Goal: Browse casually

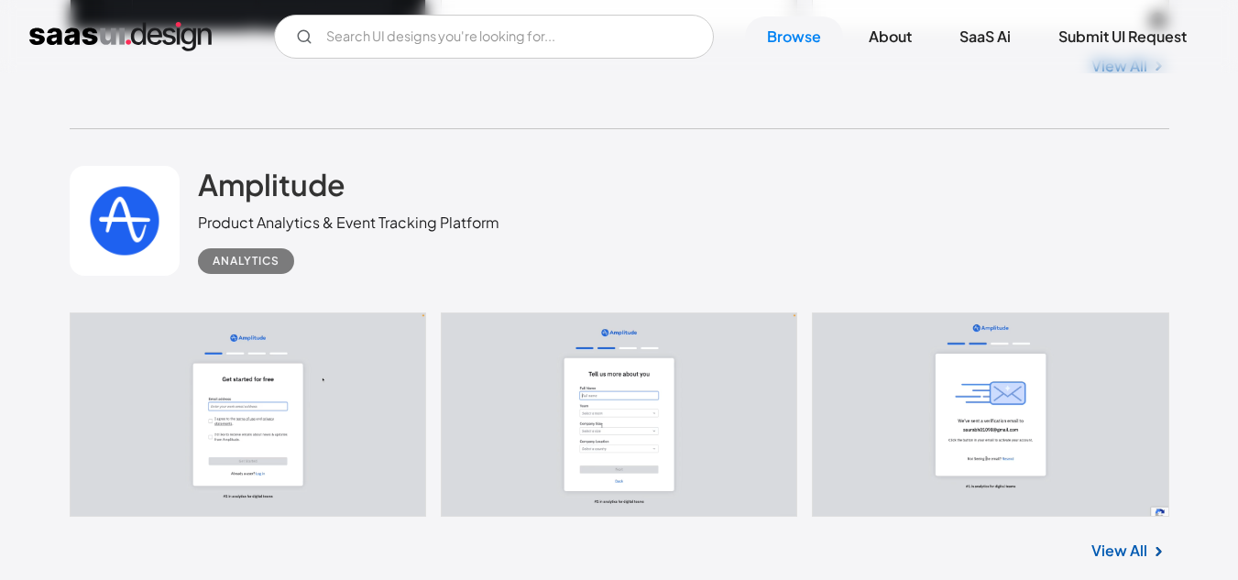
scroll to position [3755, 0]
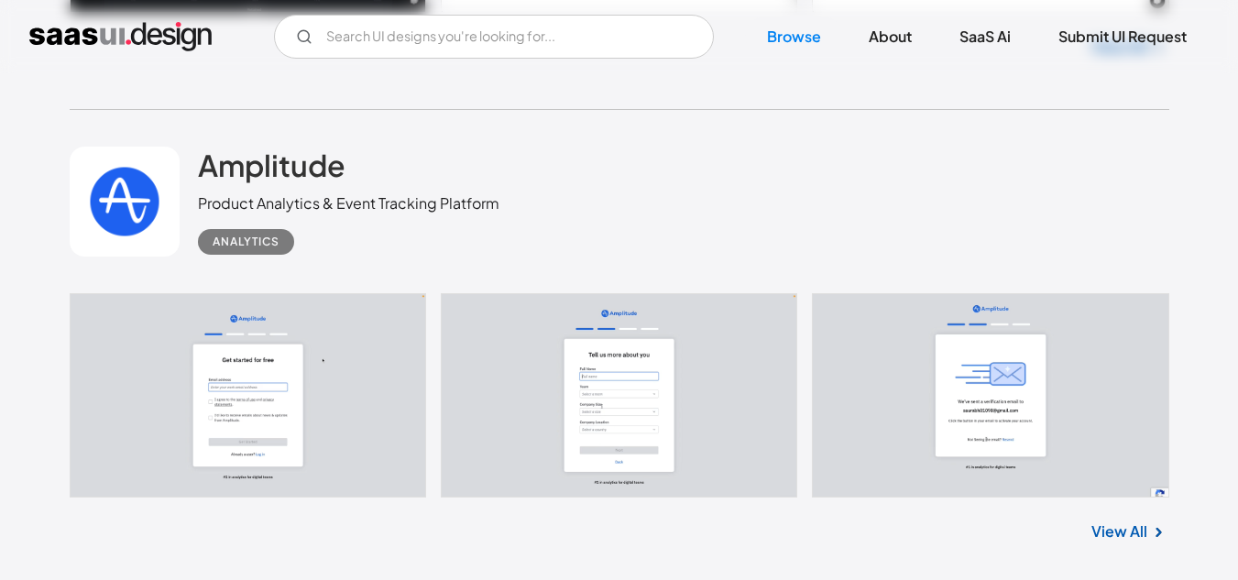
click at [263, 374] on link at bounding box center [620, 395] width 1100 height 204
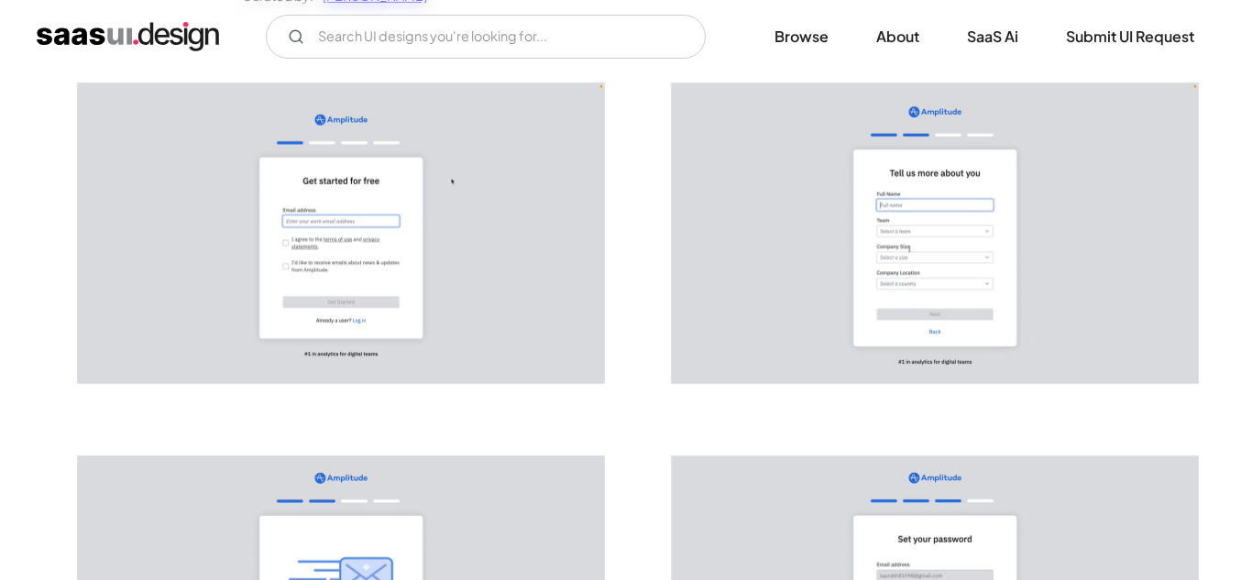
scroll to position [369, 0]
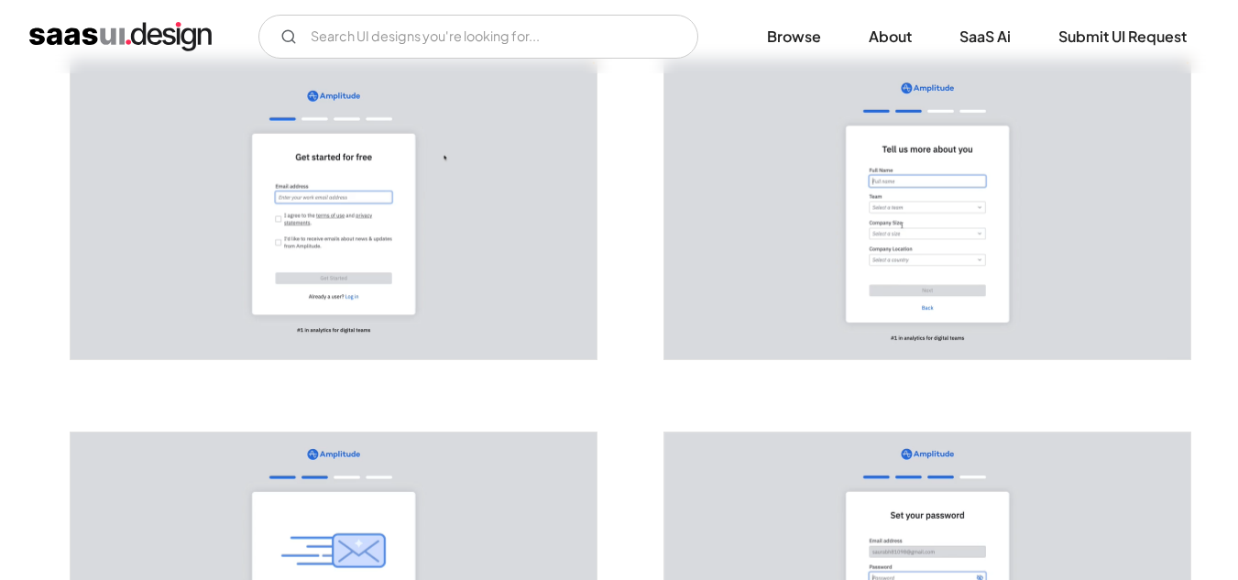
click at [307, 285] on img "open lightbox" at bounding box center [334, 210] width 526 height 300
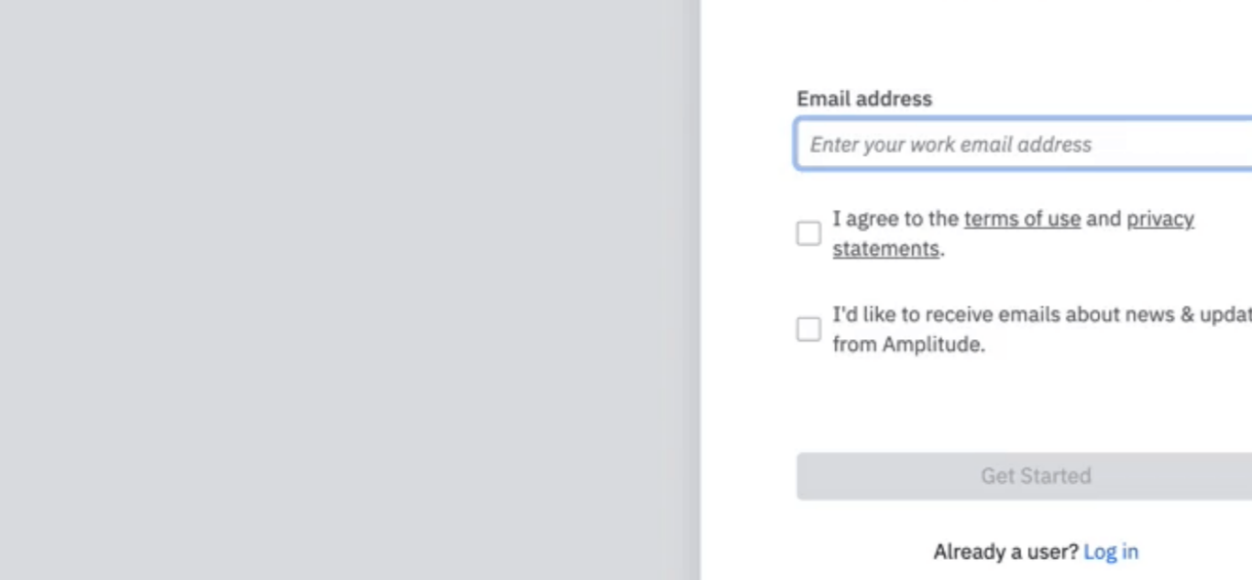
click at [357, 295] on img at bounding box center [626, 256] width 856 height 488
